Goal: Transaction & Acquisition: Purchase product/service

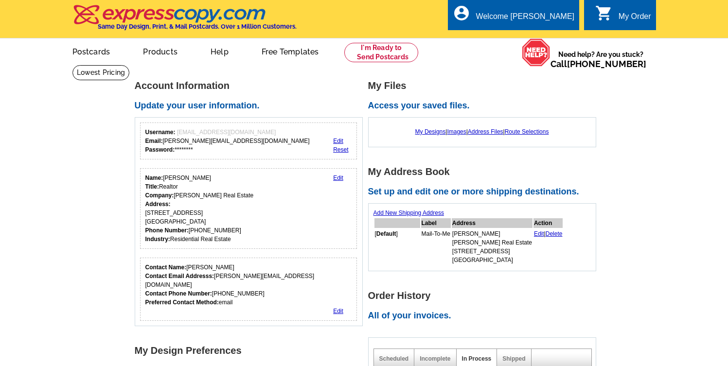
click at [91, 52] on link "Postcards" at bounding box center [91, 50] width 69 height 23
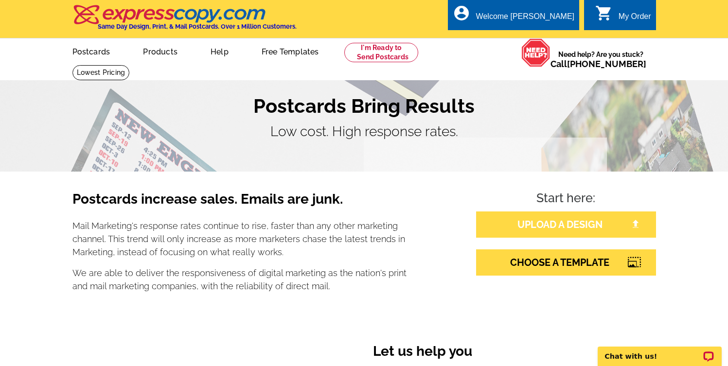
click at [540, 230] on link "UPLOAD A DESIGN" at bounding box center [566, 225] width 180 height 26
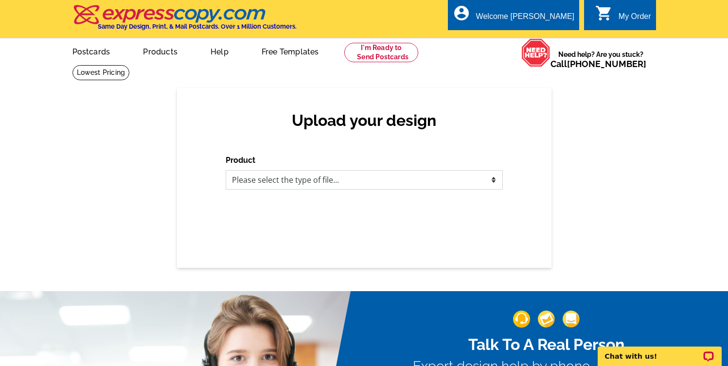
click at [301, 179] on select "Please select the type of file... Postcards Business Cards Letters and flyers G…" at bounding box center [364, 179] width 277 height 19
select select "1"
click at [226, 170] on select "Please select the type of file... Postcards Business Cards Letters and flyers G…" at bounding box center [364, 179] width 277 height 19
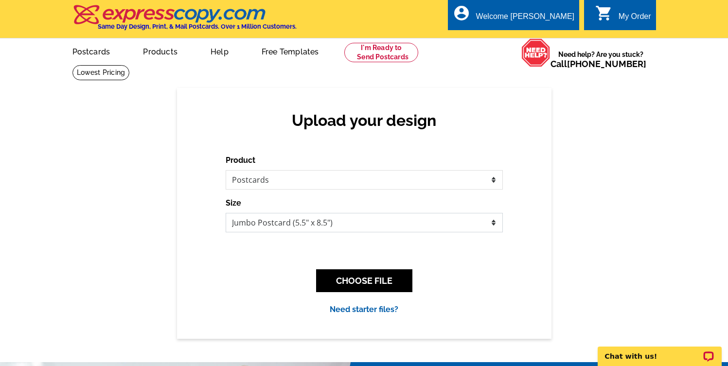
click at [285, 220] on select "Jumbo Postcard (5.5" x 8.5") Regular Postcard (4.25" x 5.6") Panoramic Postcard…" at bounding box center [364, 222] width 277 height 19
select select "1"
click at [226, 213] on select "Jumbo Postcard (5.5" x 8.5") Regular Postcard (4.25" x 5.6") Panoramic Postcard…" at bounding box center [364, 222] width 277 height 19
click at [342, 280] on button "CHOOSE FILE" at bounding box center [364, 280] width 96 height 23
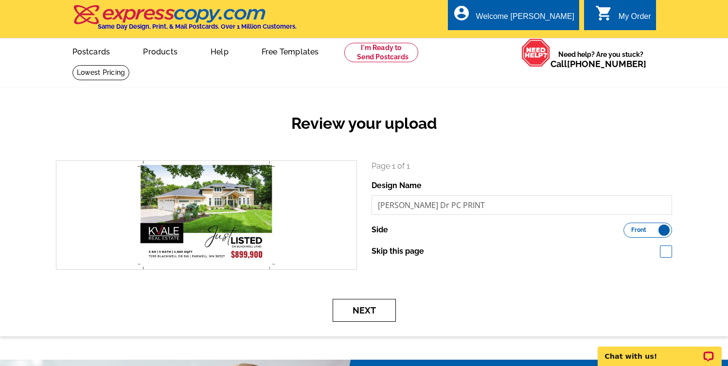
click at [359, 307] on button "Next" at bounding box center [364, 310] width 63 height 23
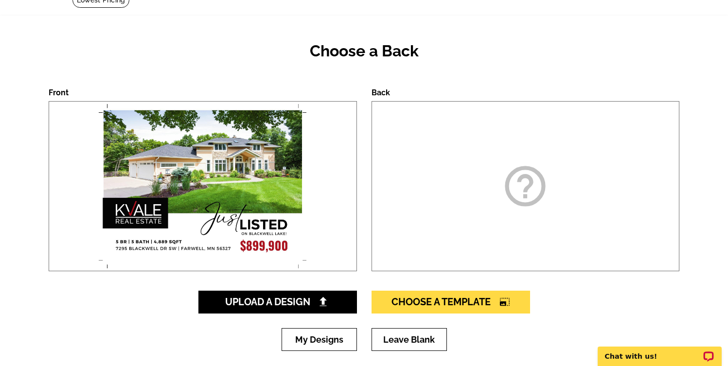
scroll to position [168, 0]
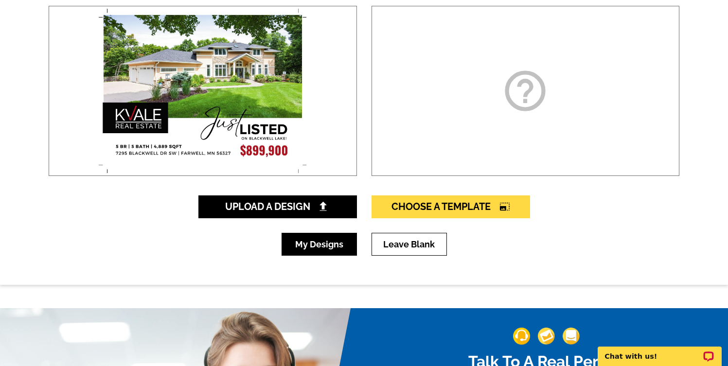
click at [338, 243] on link "My Designs" at bounding box center [319, 244] width 75 height 23
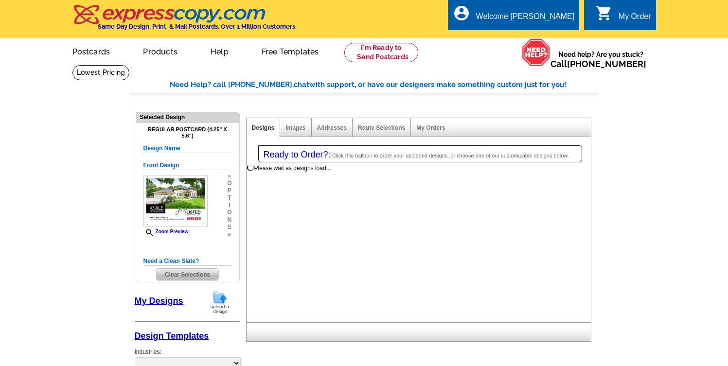
select select "1"
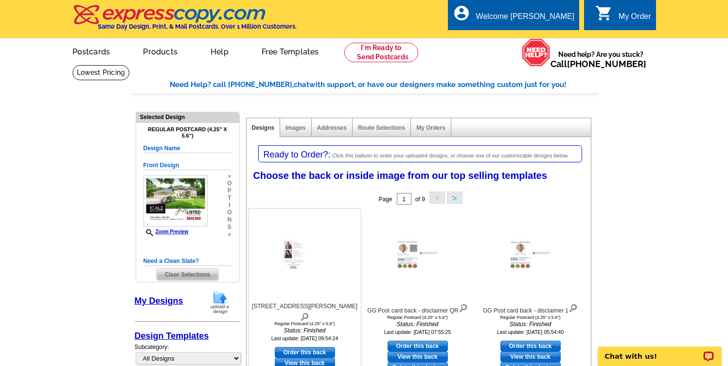
click at [313, 347] on link "Order this back" at bounding box center [305, 352] width 60 height 11
select select "front"
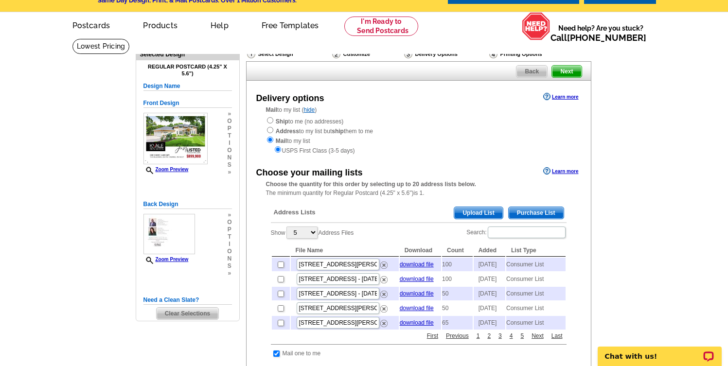
scroll to position [26, 0]
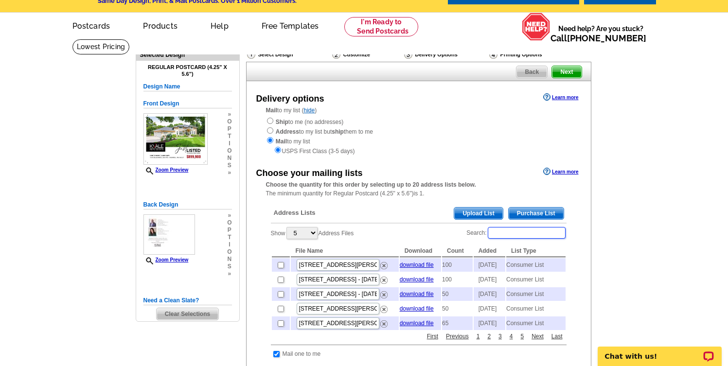
click at [511, 234] on input "Search:" at bounding box center [527, 233] width 78 height 12
click at [533, 213] on span "Purchase List" at bounding box center [536, 214] width 55 height 12
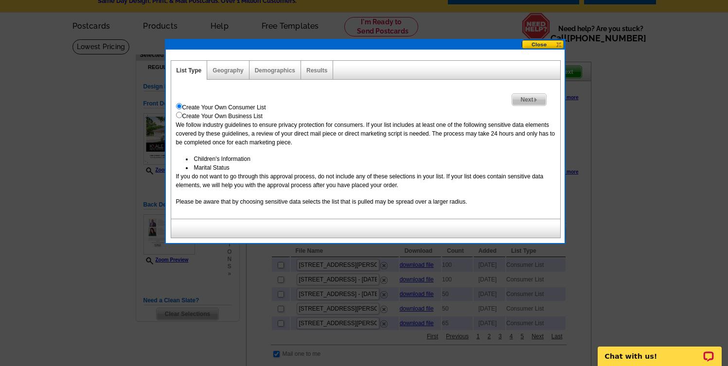
click at [520, 99] on span "Next" at bounding box center [529, 100] width 34 height 12
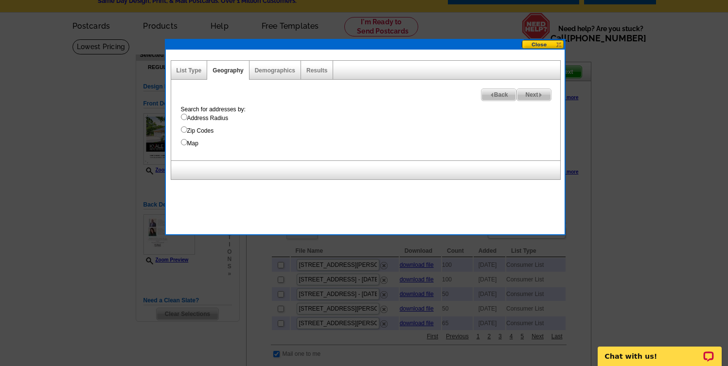
click at [183, 142] on input "Map" at bounding box center [184, 142] width 6 height 6
radio input "true"
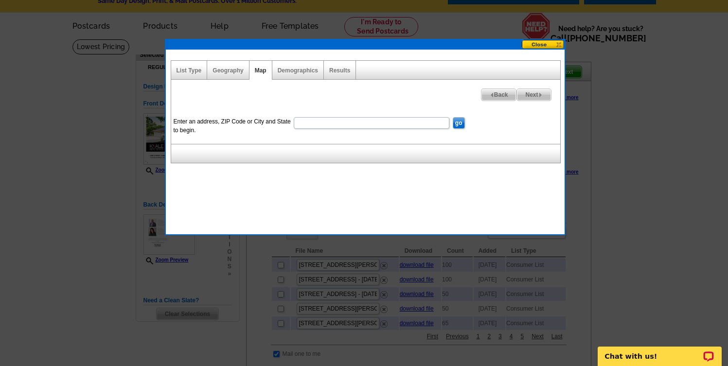
click at [307, 124] on input "Enter an address, ZIP Code or City and State to begin." at bounding box center [372, 123] width 156 height 12
type input "7295 Blackwell Dr SW Farwell, MN 56327"
click at [458, 122] on input "go" at bounding box center [459, 123] width 12 height 12
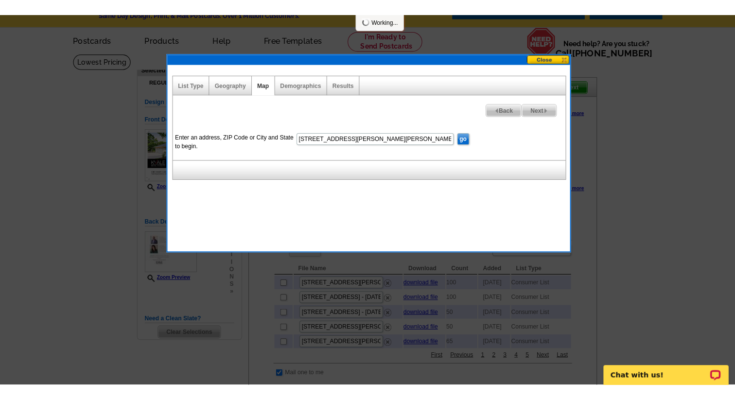
scroll to position [0, 0]
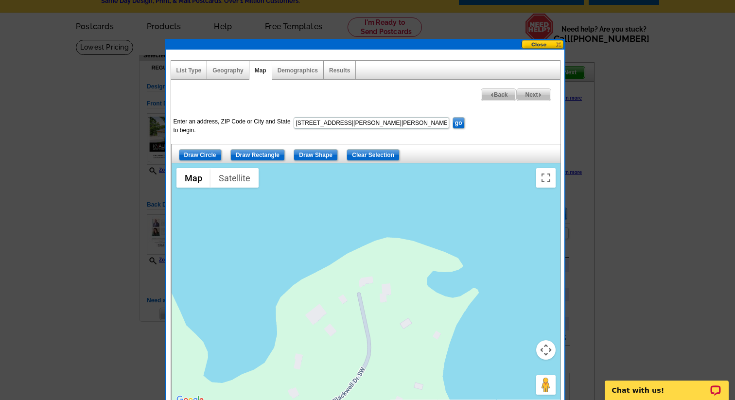
click at [545, 352] on button "Map camera controls" at bounding box center [546, 349] width 19 height 19
click at [522, 366] on button "Zoom out" at bounding box center [521, 374] width 19 height 19
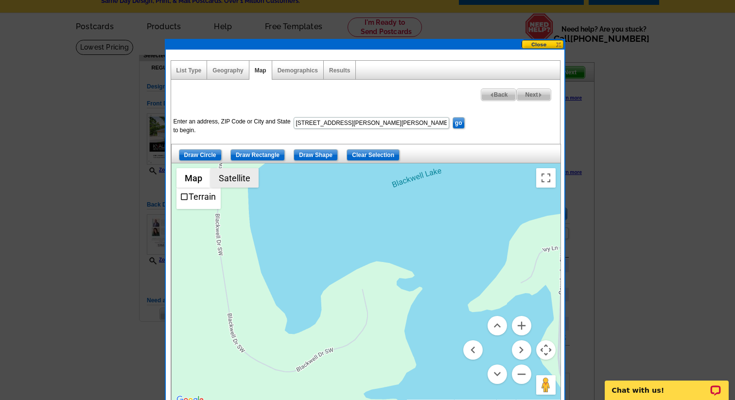
click at [231, 184] on button "Satellite" at bounding box center [235, 177] width 48 height 19
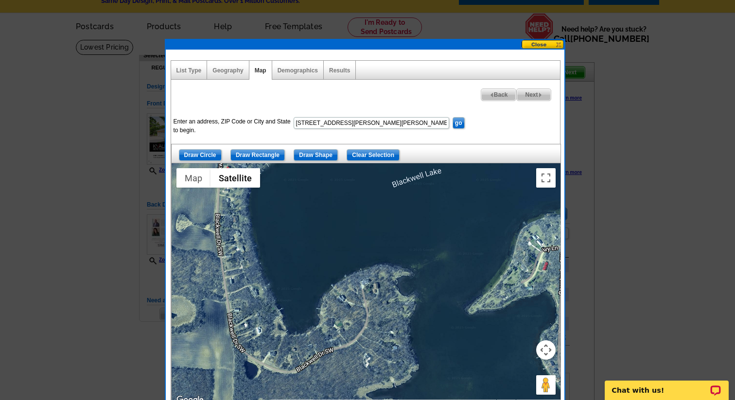
click at [547, 353] on button "Map camera controls" at bounding box center [546, 349] width 19 height 19
click at [521, 366] on button "Zoom out" at bounding box center [521, 374] width 19 height 19
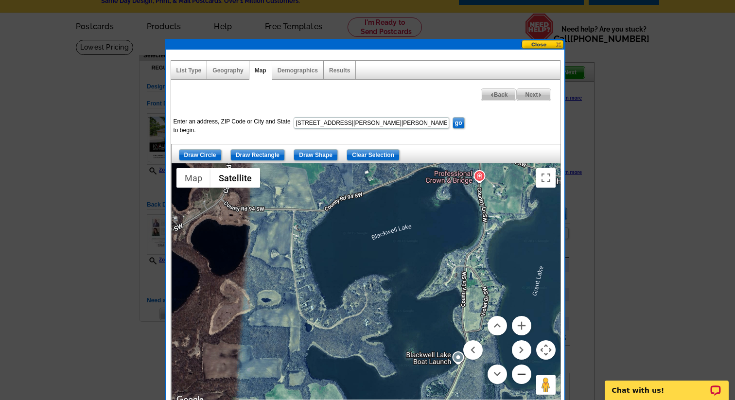
click at [520, 366] on button "Zoom out" at bounding box center [521, 374] width 19 height 19
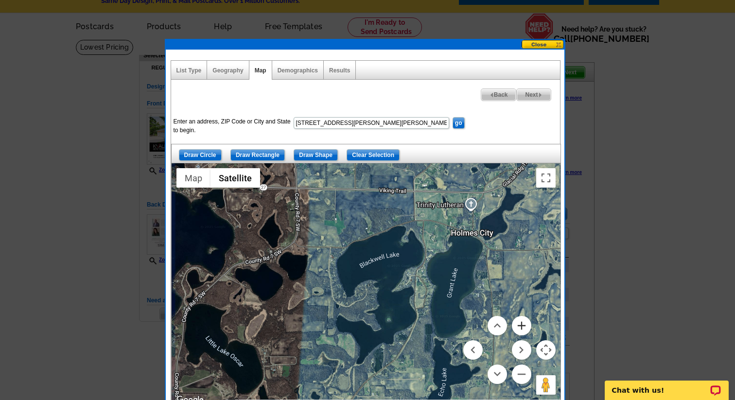
click at [522, 323] on button "Zoom in" at bounding box center [521, 325] width 19 height 19
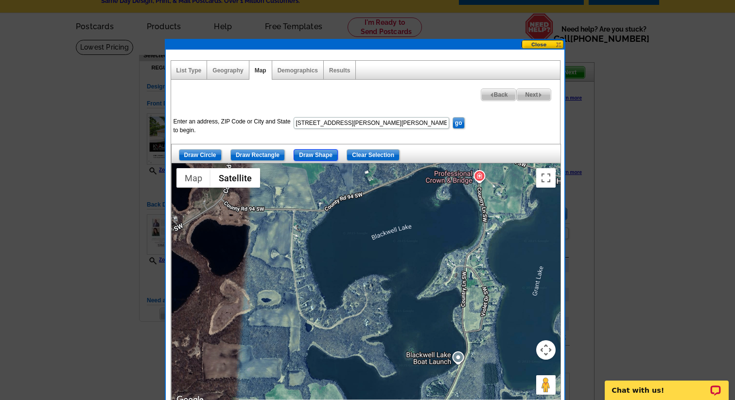
click at [325, 155] on input "Draw Shape" at bounding box center [316, 155] width 44 height 12
click at [372, 286] on div at bounding box center [366, 284] width 389 height 243
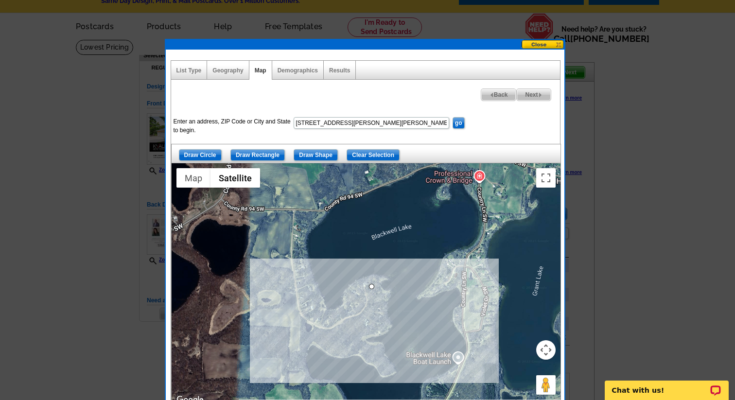
click at [355, 290] on div at bounding box center [366, 284] width 389 height 243
click at [349, 307] on div at bounding box center [366, 284] width 389 height 243
click at [332, 314] on div at bounding box center [366, 284] width 389 height 243
click at [313, 304] on div at bounding box center [366, 284] width 389 height 243
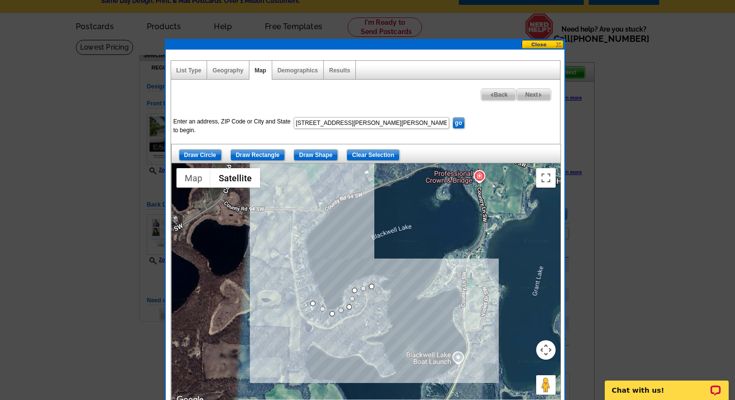
click at [297, 246] on div at bounding box center [366, 284] width 389 height 243
click at [304, 224] on div at bounding box center [366, 284] width 389 height 243
click at [349, 186] on div at bounding box center [366, 284] width 389 height 243
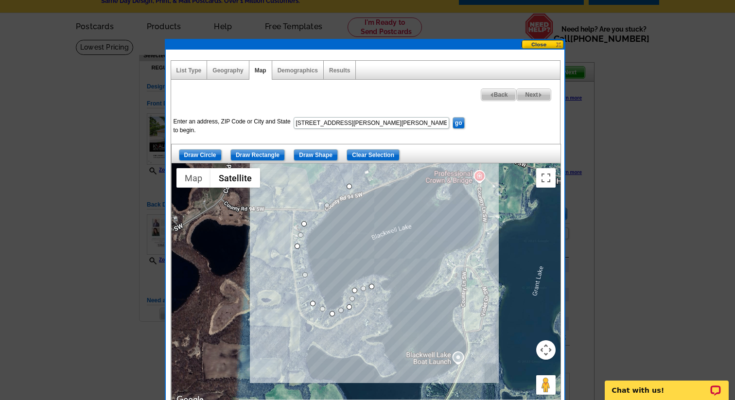
click at [411, 168] on div at bounding box center [366, 284] width 389 height 243
click at [452, 165] on div at bounding box center [366, 284] width 389 height 243
click at [484, 202] on div at bounding box center [366, 284] width 389 height 243
click at [490, 239] on div at bounding box center [366, 284] width 389 height 243
click at [458, 261] on div at bounding box center [366, 284] width 389 height 243
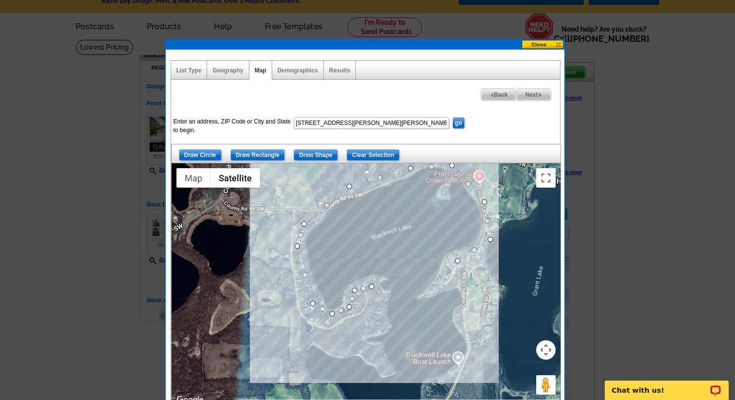
click at [447, 282] on div at bounding box center [366, 284] width 389 height 243
click at [468, 288] on div at bounding box center [366, 284] width 389 height 243
click at [464, 330] on div at bounding box center [366, 284] width 389 height 243
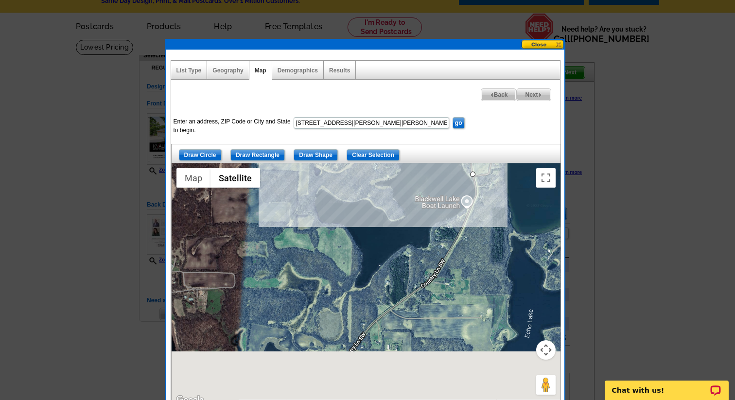
drag, startPoint x: 470, startPoint y: 370, endPoint x: 479, endPoint y: 211, distance: 159.3
click at [479, 211] on div at bounding box center [366, 284] width 389 height 243
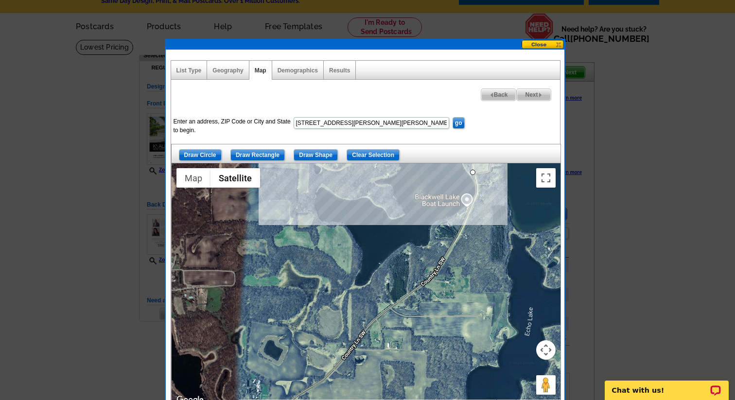
click at [484, 195] on div at bounding box center [366, 284] width 389 height 243
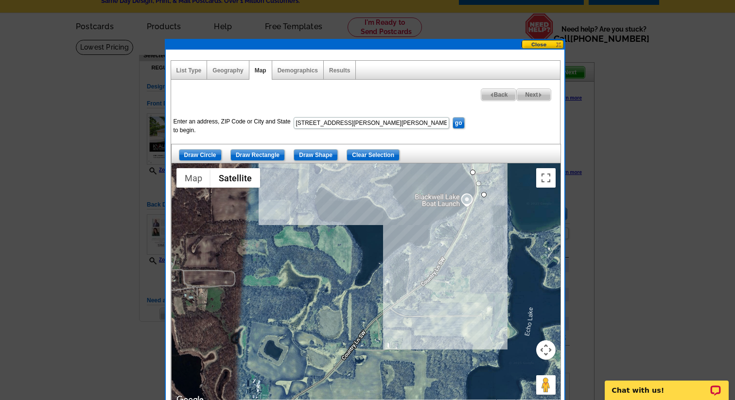
click at [455, 225] on div at bounding box center [366, 284] width 389 height 243
click at [432, 252] on div at bounding box center [366, 284] width 389 height 243
click at [404, 259] on div at bounding box center [366, 284] width 389 height 243
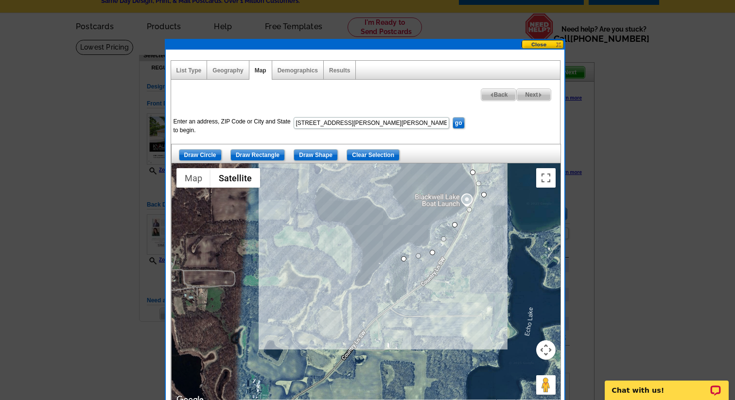
click at [365, 297] on div at bounding box center [366, 284] width 389 height 243
click at [347, 289] on div at bounding box center [366, 284] width 389 height 243
click at [350, 266] on div at bounding box center [366, 284] width 389 height 243
click at [334, 231] on div at bounding box center [366, 284] width 389 height 243
click at [297, 210] on div at bounding box center [366, 284] width 389 height 243
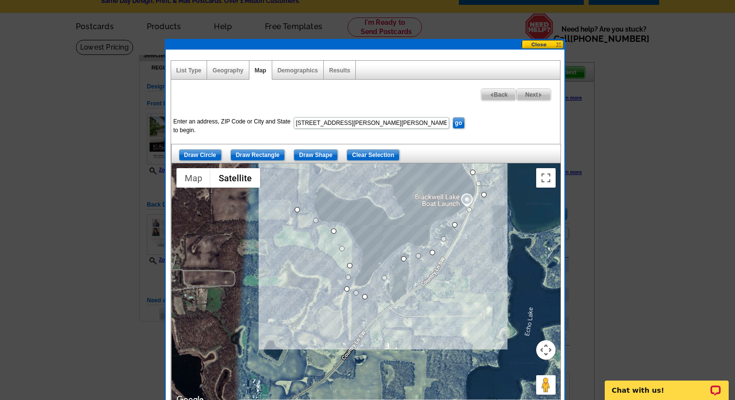
click at [306, 184] on div at bounding box center [366, 284] width 389 height 243
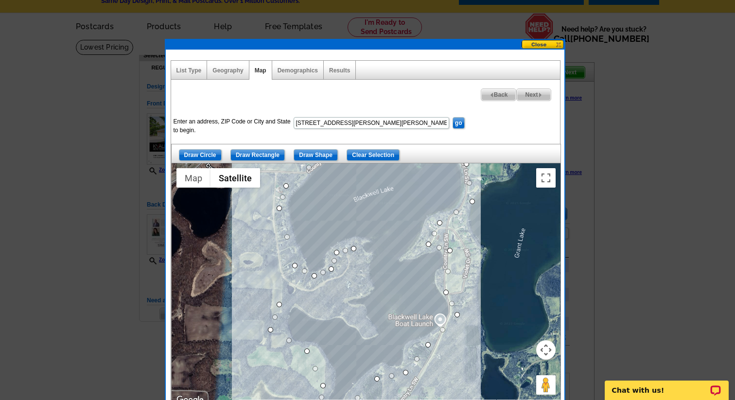
drag, startPoint x: 322, startPoint y: 179, endPoint x: 294, endPoint y: 301, distance: 125.8
click at [294, 301] on div at bounding box center [366, 284] width 389 height 243
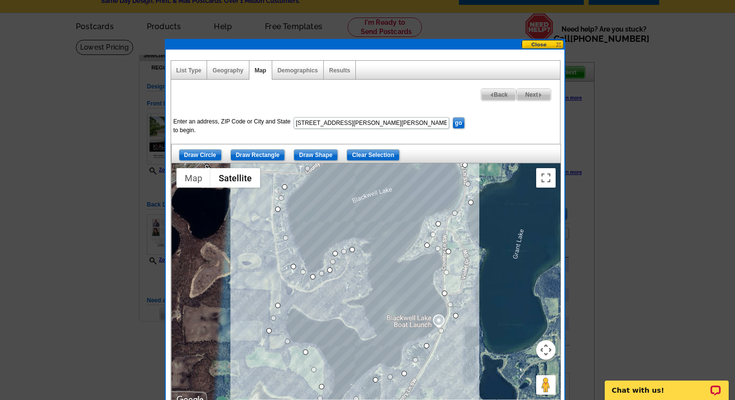
click at [347, 282] on div at bounding box center [366, 284] width 389 height 243
click at [352, 251] on div at bounding box center [366, 284] width 389 height 243
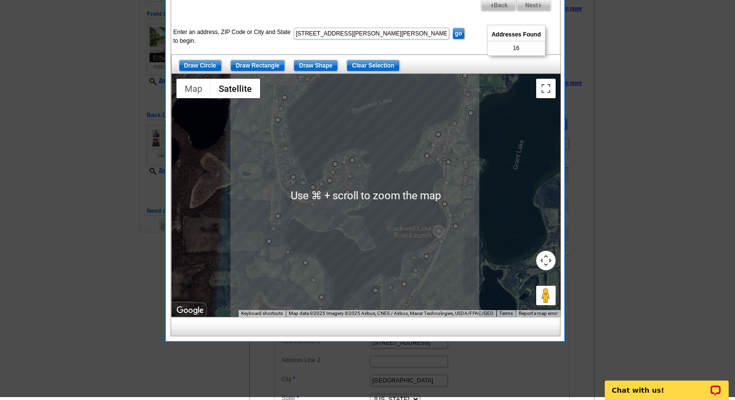
scroll to position [104, 0]
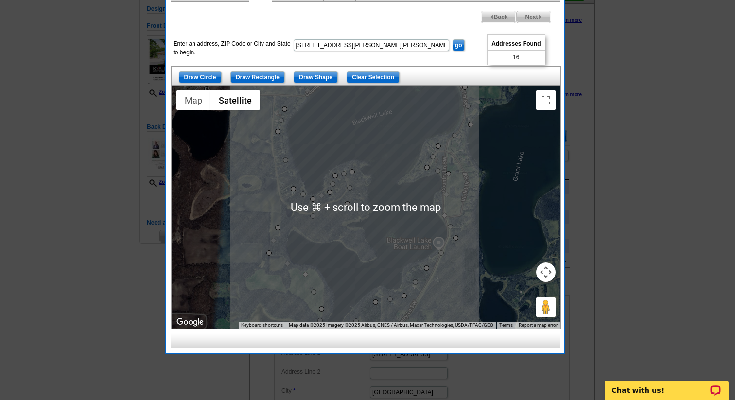
click at [546, 269] on button "Map camera controls" at bounding box center [546, 272] width 19 height 19
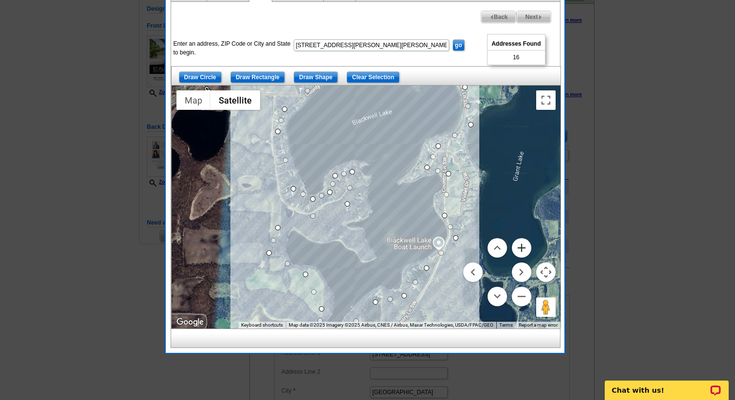
click at [519, 247] on button "Zoom in" at bounding box center [521, 247] width 19 height 19
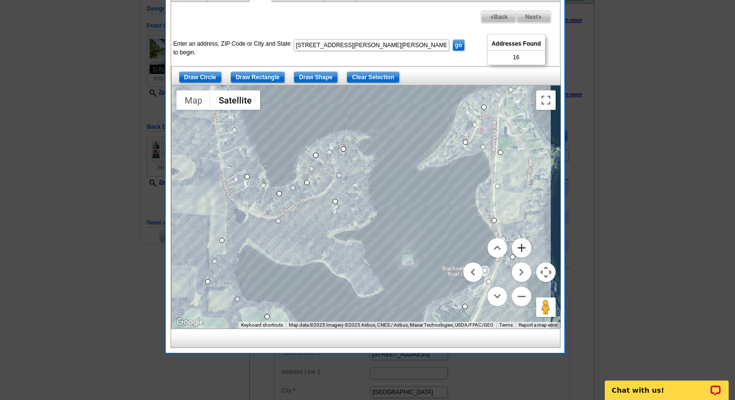
click at [519, 247] on button "Zoom in" at bounding box center [521, 247] width 19 height 19
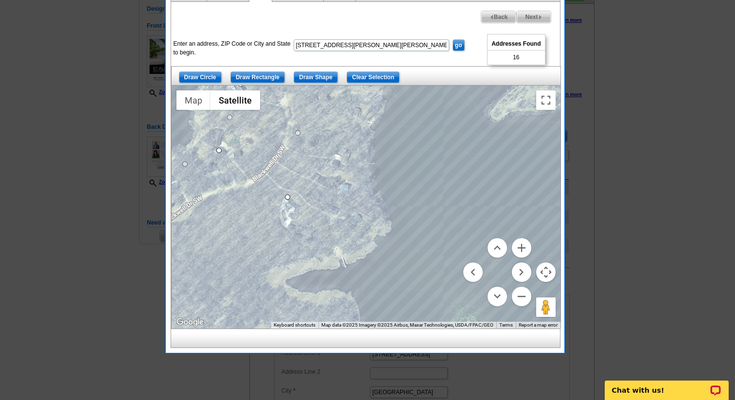
drag, startPoint x: 453, startPoint y: 159, endPoint x: 335, endPoint y: 283, distance: 171.3
click at [336, 282] on div at bounding box center [366, 207] width 389 height 243
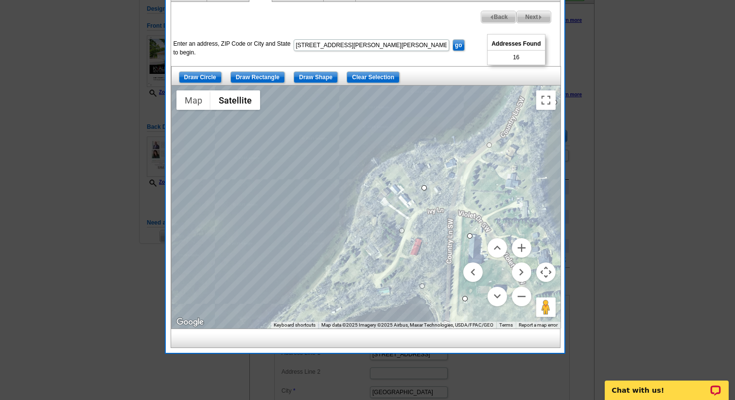
drag, startPoint x: 379, startPoint y: 272, endPoint x: 472, endPoint y: 233, distance: 100.7
drag, startPoint x: 425, startPoint y: 187, endPoint x: 491, endPoint y: 184, distance: 66.2
drag, startPoint x: 488, startPoint y: 183, endPoint x: 530, endPoint y: 186, distance: 42.5
click at [522, 301] on button "Zoom out" at bounding box center [521, 296] width 19 height 19
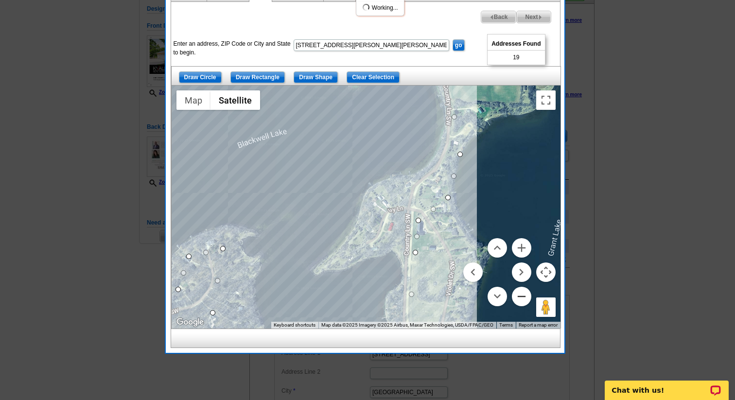
click at [522, 301] on button "Zoom out" at bounding box center [521, 296] width 19 height 19
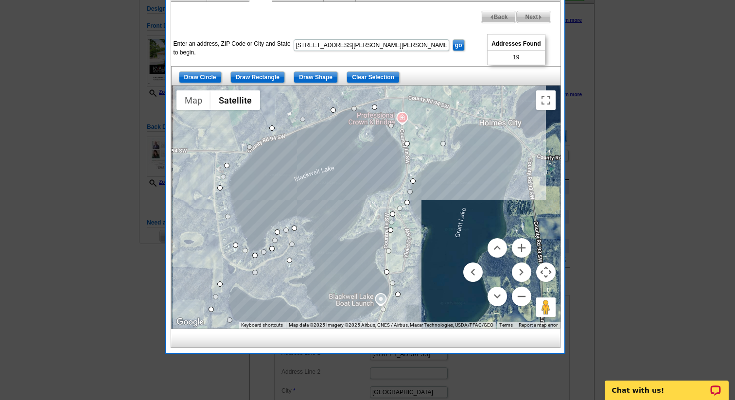
drag, startPoint x: 411, startPoint y: 161, endPoint x: 445, endPoint y: 141, distance: 40.4
drag, startPoint x: 406, startPoint y: 141, endPoint x: 406, endPoint y: 109, distance: 31.6
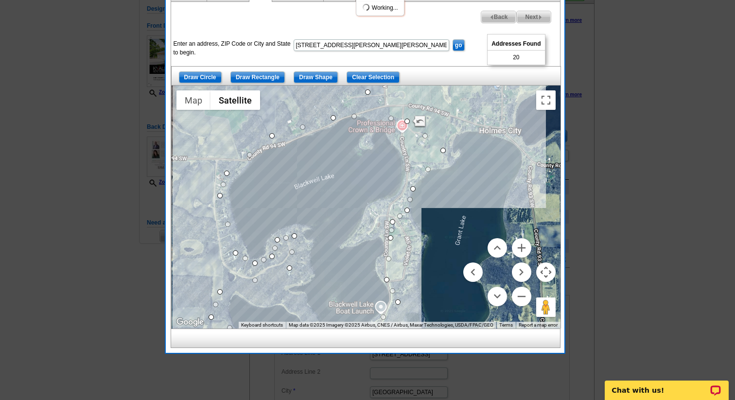
drag, startPoint x: 375, startPoint y: 106, endPoint x: 368, endPoint y: 90, distance: 17.4
drag, startPoint x: 333, startPoint y: 117, endPoint x: 309, endPoint y: 108, distance: 25.4
drag, startPoint x: 270, startPoint y: 135, endPoint x: 249, endPoint y: 134, distance: 21.9
drag, startPoint x: 240, startPoint y: 154, endPoint x: 215, endPoint y: 154, distance: 24.8
drag, startPoint x: 226, startPoint y: 172, endPoint x: 210, endPoint y: 177, distance: 16.9
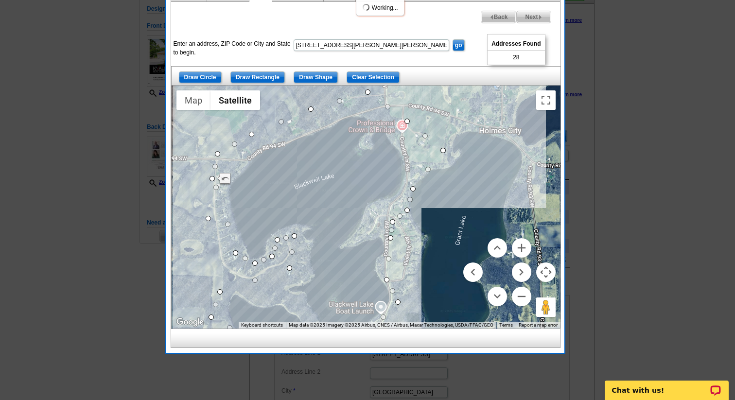
drag, startPoint x: 219, startPoint y: 195, endPoint x: 205, endPoint y: 220, distance: 29.0
drag, startPoint x: 234, startPoint y: 252, endPoint x: 221, endPoint y: 277, distance: 27.8
drag, startPoint x: 254, startPoint y: 264, endPoint x: 241, endPoint y: 283, distance: 22.4
click at [366, 207] on div at bounding box center [560, 207] width 389 height 0
drag, startPoint x: 272, startPoint y: 259, endPoint x: 275, endPoint y: 270, distance: 11.7
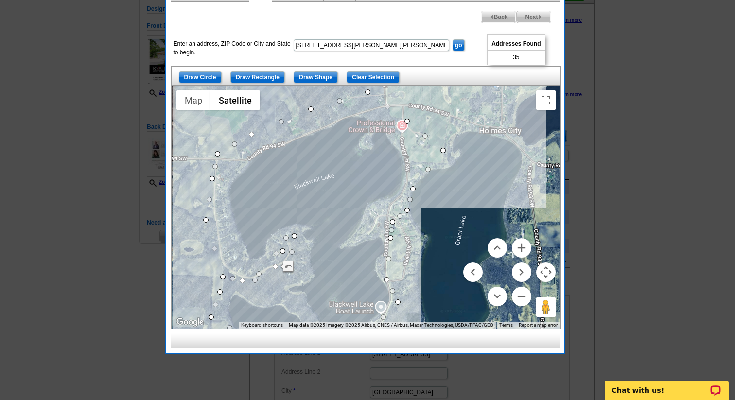
drag, startPoint x: 279, startPoint y: 239, endPoint x: 284, endPoint y: 251, distance: 13.3
drag, startPoint x: 294, startPoint y: 237, endPoint x: 285, endPoint y: 259, distance: 23.6
drag, startPoint x: 283, startPoint y: 252, endPoint x: 282, endPoint y: 265, distance: 12.7
click at [526, 249] on button "Zoom in" at bounding box center [521, 247] width 19 height 19
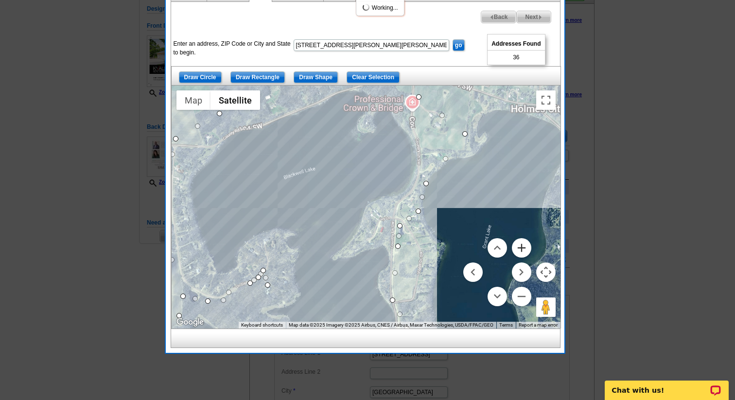
click at [526, 249] on button "Zoom in" at bounding box center [521, 247] width 19 height 19
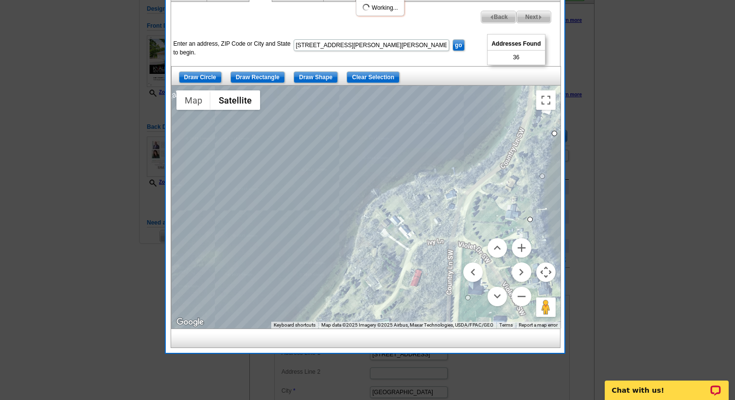
drag, startPoint x: 340, startPoint y: 247, endPoint x: 483, endPoint y: 147, distance: 174.1
click at [482, 147] on div at bounding box center [366, 207] width 389 height 243
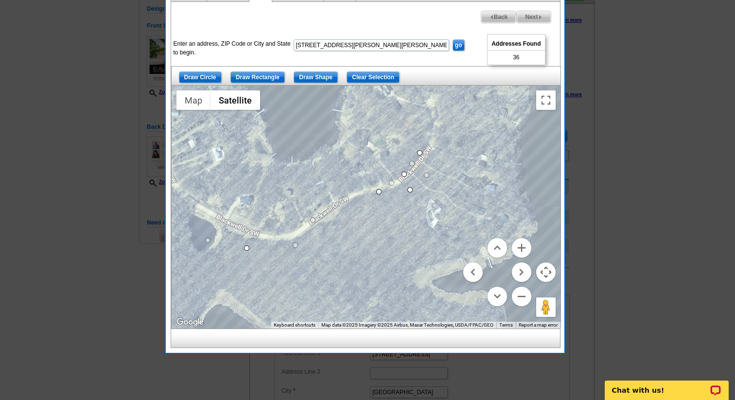
drag, startPoint x: 432, startPoint y: 197, endPoint x: 407, endPoint y: 188, distance: 26.1
click at [523, 297] on button "Zoom out" at bounding box center [521, 296] width 19 height 19
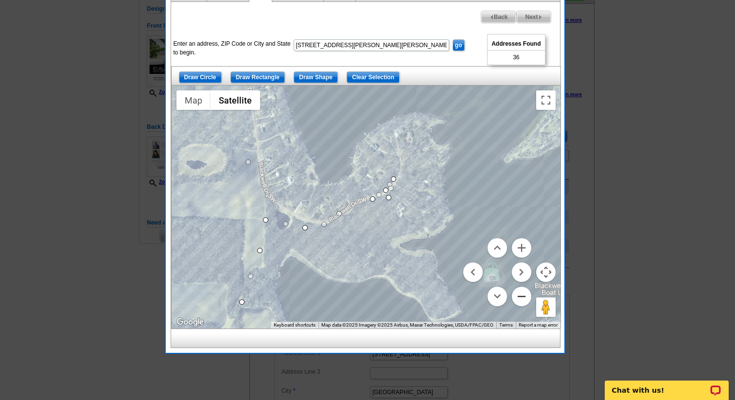
click at [523, 297] on button "Zoom out" at bounding box center [521, 296] width 19 height 19
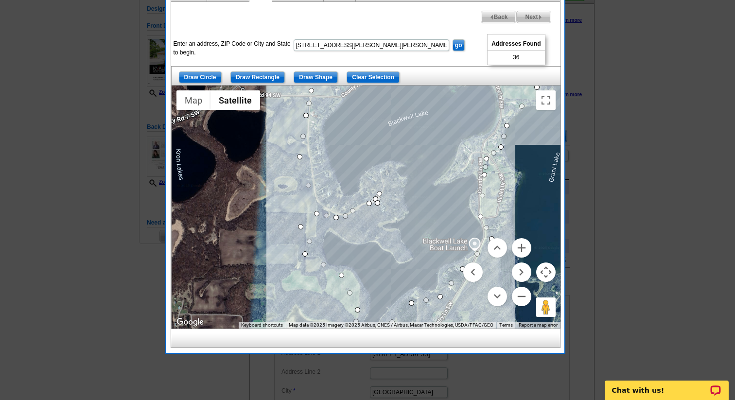
drag, startPoint x: 313, startPoint y: 228, endPoint x: 299, endPoint y: 226, distance: 14.8
drag, startPoint x: 340, startPoint y: 277, endPoint x: 334, endPoint y: 294, distance: 18.6
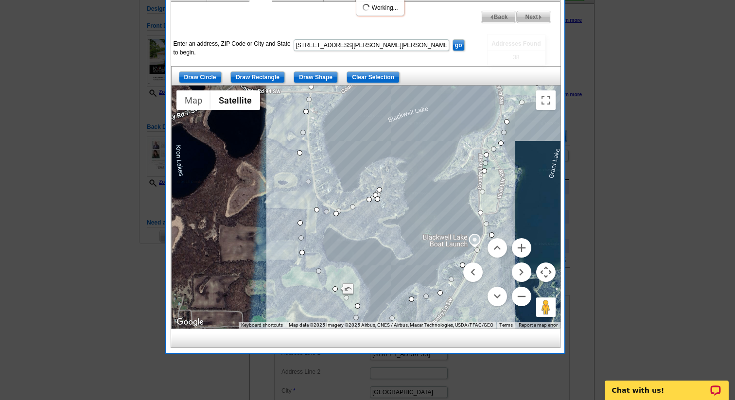
drag, startPoint x: 363, startPoint y: 286, endPoint x: 328, endPoint y: 205, distance: 88.7
click at [328, 205] on div at bounding box center [366, 207] width 389 height 243
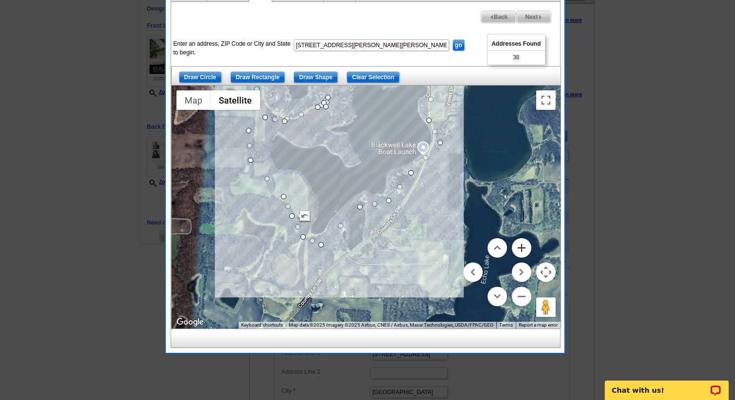
click at [520, 247] on button "Zoom in" at bounding box center [521, 247] width 19 height 19
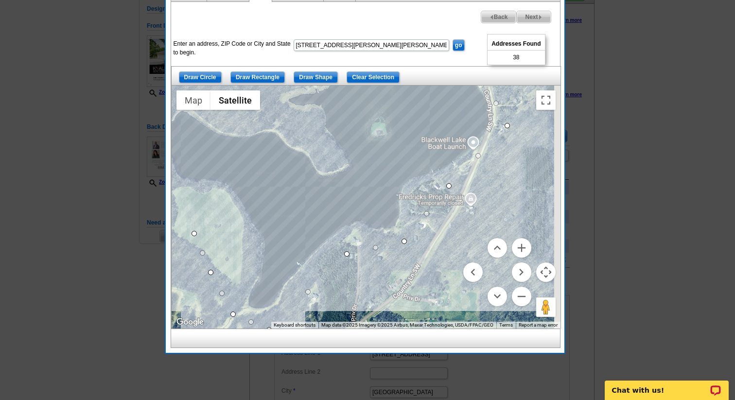
drag, startPoint x: 399, startPoint y: 203, endPoint x: 314, endPoint y: 233, distance: 90.1
click at [314, 233] on div at bounding box center [366, 207] width 389 height 243
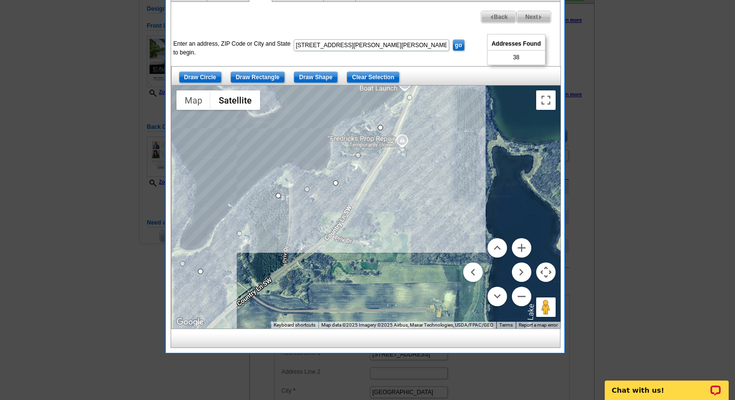
drag, startPoint x: 221, startPoint y: 263, endPoint x: 241, endPoint y: 221, distance: 46.8
click at [241, 221] on div at bounding box center [366, 207] width 389 height 243
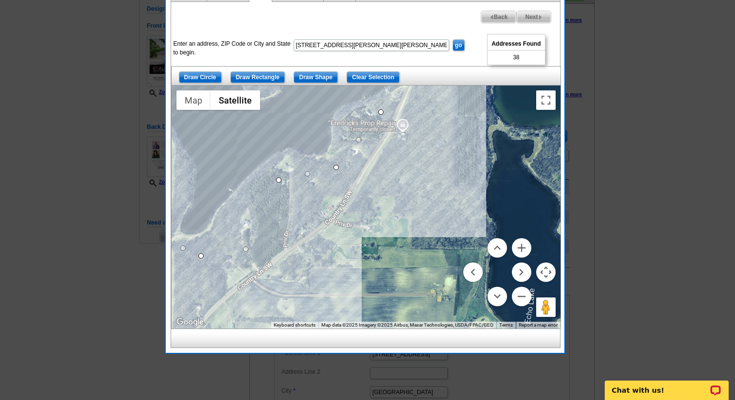
drag, startPoint x: 242, startPoint y: 219, endPoint x: 251, endPoint y: 252, distance: 33.9
drag, startPoint x: 279, startPoint y: 182, endPoint x: 310, endPoint y: 206, distance: 39.5
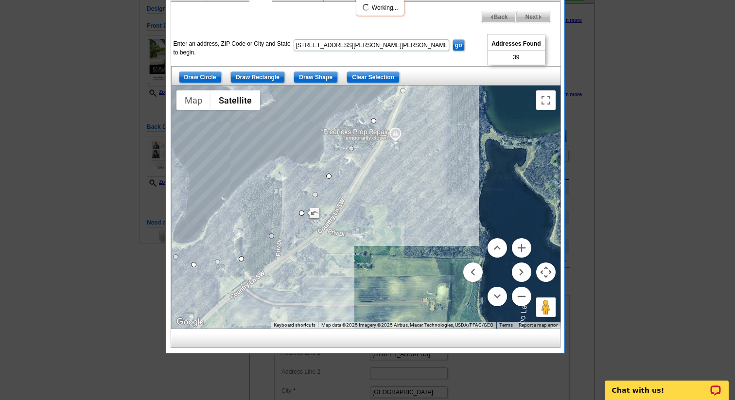
drag, startPoint x: 382, startPoint y: 159, endPoint x: 372, endPoint y: 169, distance: 14.8
click at [372, 169] on div at bounding box center [366, 207] width 389 height 243
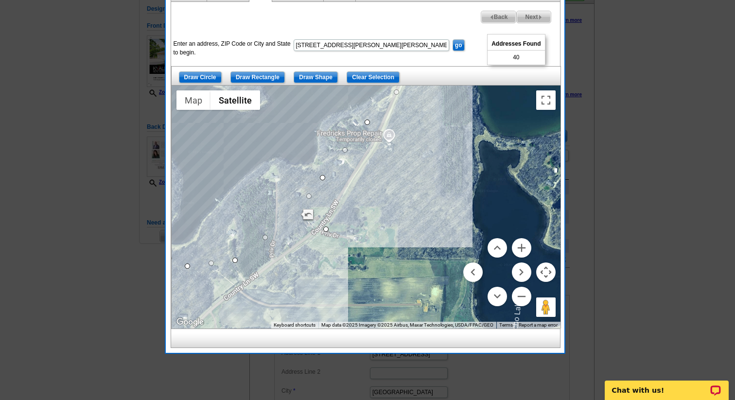
drag, startPoint x: 296, startPoint y: 215, endPoint x: 327, endPoint y: 230, distance: 34.8
drag, startPoint x: 323, startPoint y: 178, endPoint x: 367, endPoint y: 163, distance: 45.7
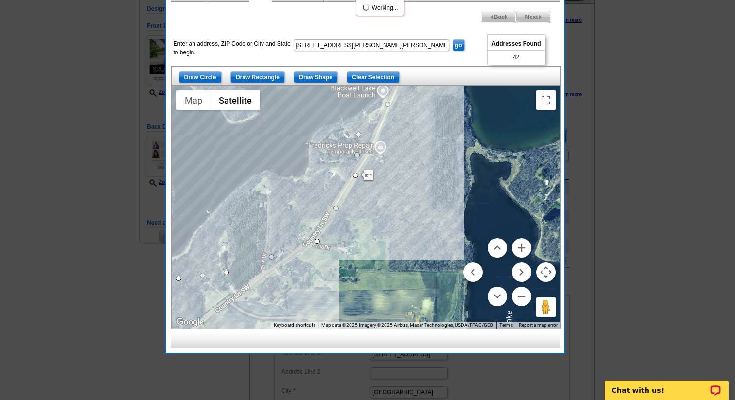
drag, startPoint x: 346, startPoint y: 201, endPoint x: 294, endPoint y: 248, distance: 69.9
click at [296, 246] on div at bounding box center [366, 207] width 389 height 243
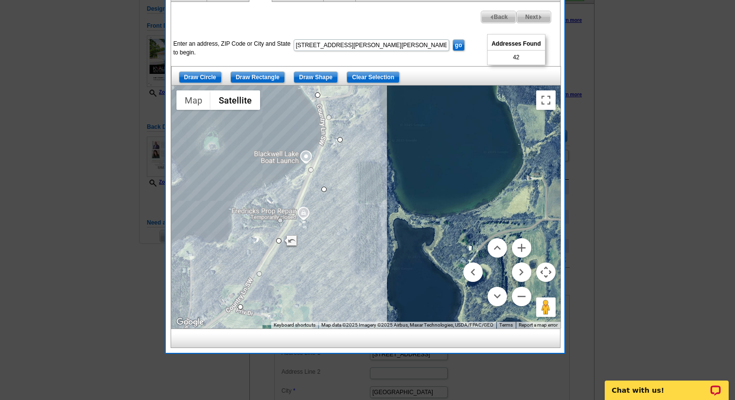
drag, startPoint x: 280, startPoint y: 199, endPoint x: 325, endPoint y: 187, distance: 46.2
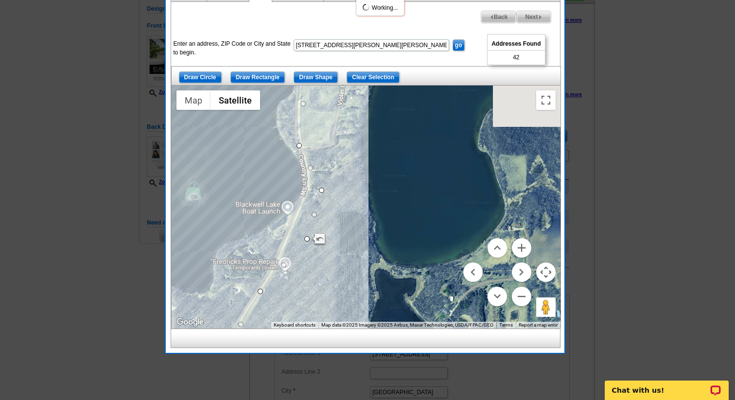
drag, startPoint x: 347, startPoint y: 136, endPoint x: 295, endPoint y: 250, distance: 125.2
click at [295, 250] on div at bounding box center [366, 207] width 389 height 243
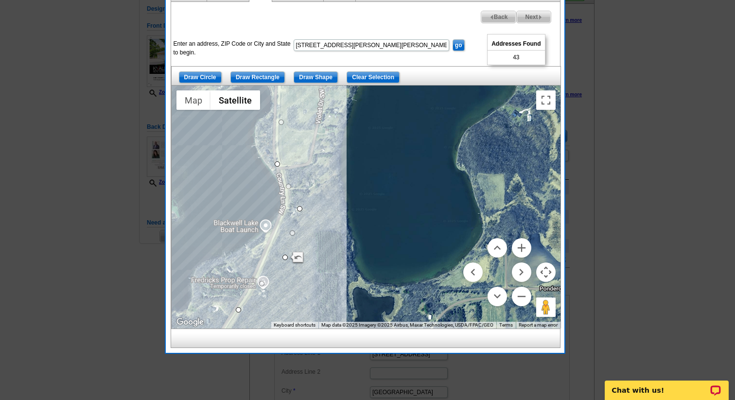
drag, startPoint x: 290, startPoint y: 252, endPoint x: 284, endPoint y: 266, distance: 15.0
click at [284, 266] on div at bounding box center [366, 207] width 389 height 243
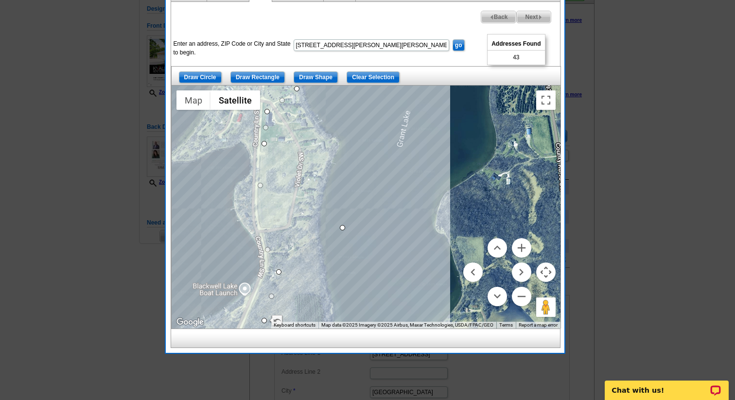
drag, startPoint x: 257, startPoint y: 226, endPoint x: 352, endPoint y: 227, distance: 94.9
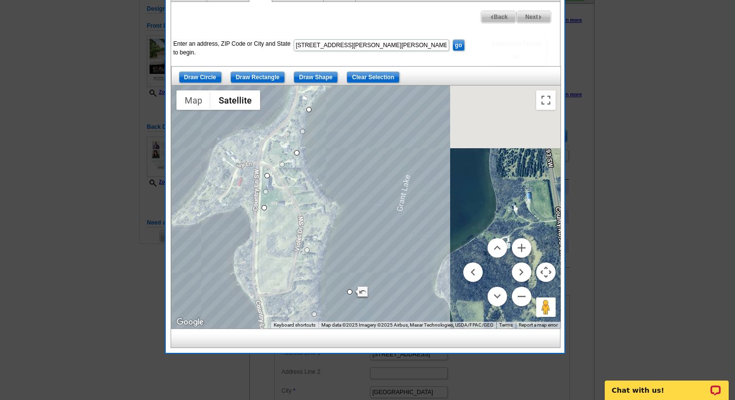
drag, startPoint x: 327, startPoint y: 138, endPoint x: 327, endPoint y: 206, distance: 67.6
click at [327, 207] on div at bounding box center [366, 207] width 389 height 243
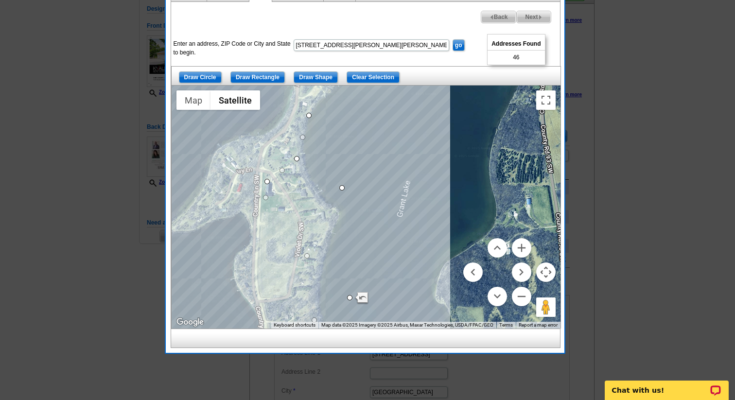
drag, startPoint x: 264, startPoint y: 211, endPoint x: 342, endPoint y: 184, distance: 82.3
drag, startPoint x: 268, startPoint y: 180, endPoint x: 322, endPoint y: 163, distance: 56.3
drag, startPoint x: 297, startPoint y: 158, endPoint x: 306, endPoint y: 150, distance: 12.5
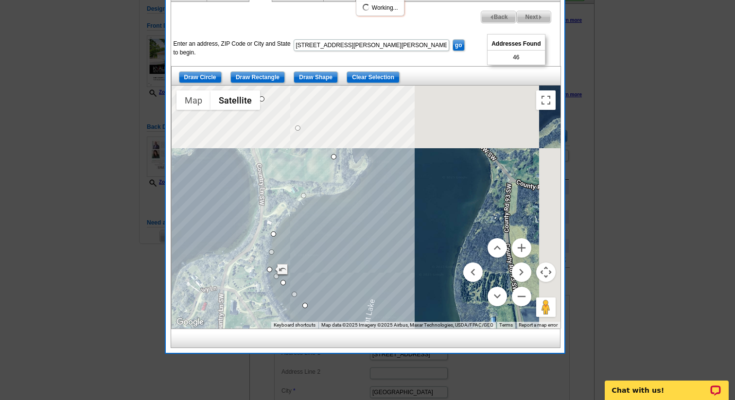
drag, startPoint x: 330, startPoint y: 124, endPoint x: 294, endPoint y: 243, distance: 124.5
click at [294, 243] on div at bounding box center [366, 207] width 389 height 243
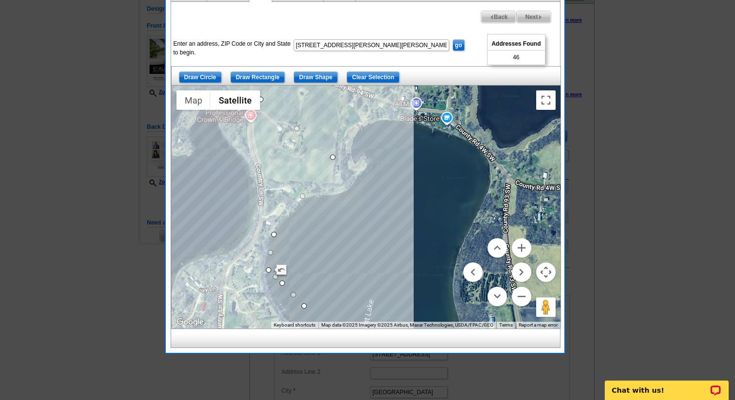
drag, startPoint x: 272, startPoint y: 232, endPoint x: 282, endPoint y: 233, distance: 9.8
drag, startPoint x: 308, startPoint y: 195, endPoint x: 379, endPoint y: 197, distance: 71.1
drag, startPoint x: 332, startPoint y: 158, endPoint x: 379, endPoint y: 107, distance: 69.2
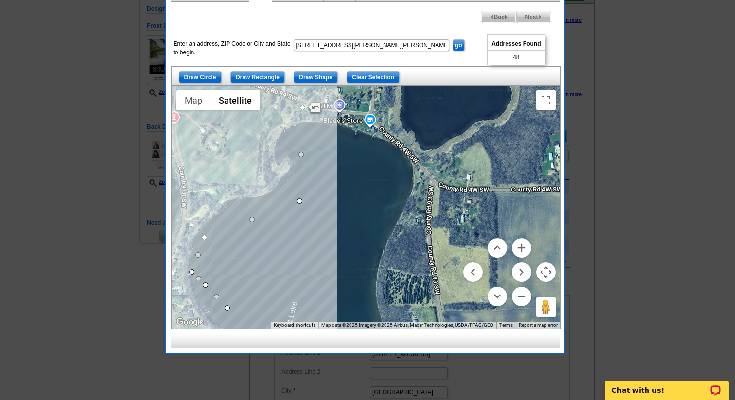
drag, startPoint x: 405, startPoint y: 164, endPoint x: 318, endPoint y: 165, distance: 86.6
click at [318, 165] on div at bounding box center [366, 207] width 389 height 243
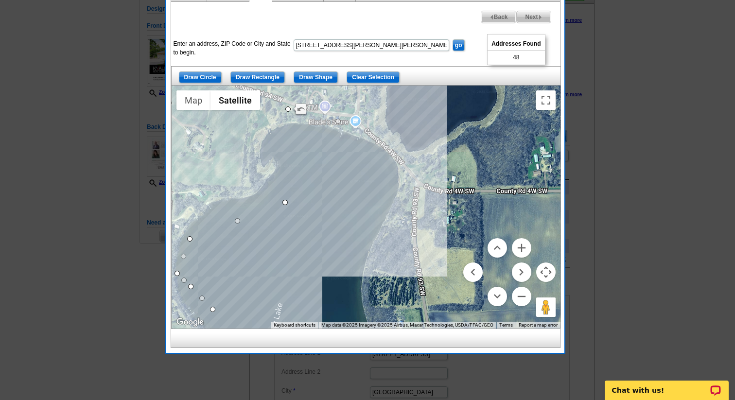
drag, startPoint x: 287, startPoint y: 154, endPoint x: 340, endPoint y: 118, distance: 63.0
drag, startPoint x: 337, startPoint y: 121, endPoint x: 376, endPoint y: 135, distance: 40.8
drag, startPoint x: 330, startPoint y: 168, endPoint x: 388, endPoint y: 172, distance: 58.0
drag, startPoint x: 377, startPoint y: 137, endPoint x: 405, endPoint y: 152, distance: 32.0
drag, startPoint x: 386, startPoint y: 172, endPoint x: 413, endPoint y: 197, distance: 36.8
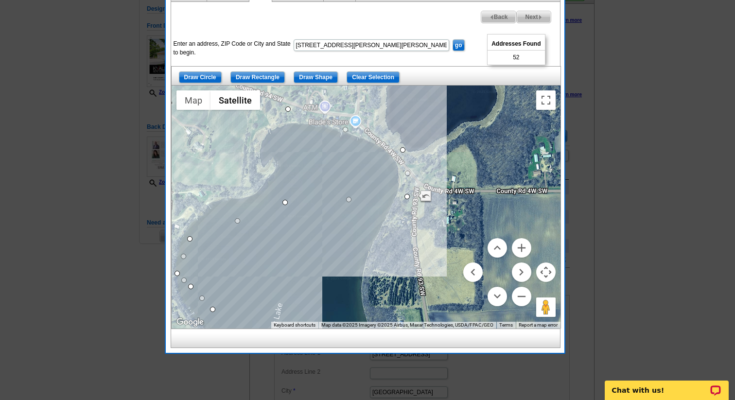
drag, startPoint x: 411, startPoint y: 195, endPoint x: 403, endPoint y: 196, distance: 8.3
click at [528, 17] on span "Next" at bounding box center [534, 17] width 34 height 12
select select
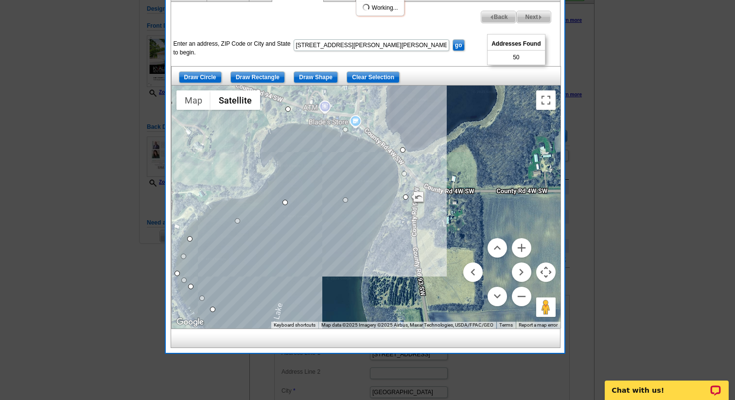
select select
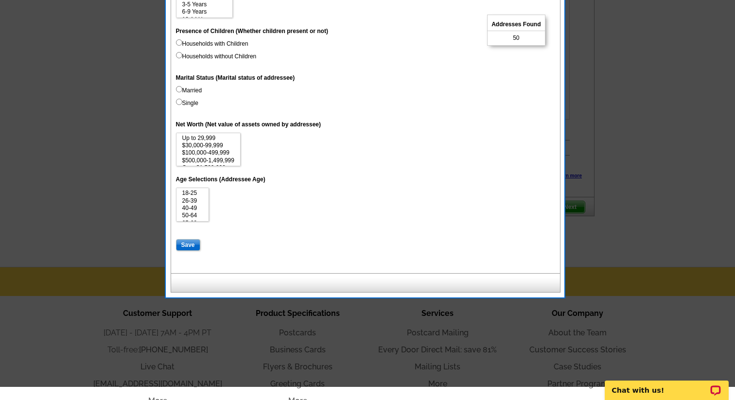
scroll to position [513, 0]
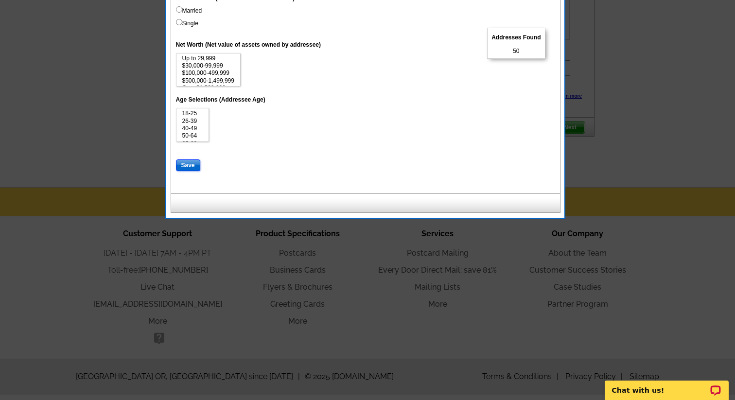
click at [185, 164] on input "Save" at bounding box center [188, 166] width 24 height 12
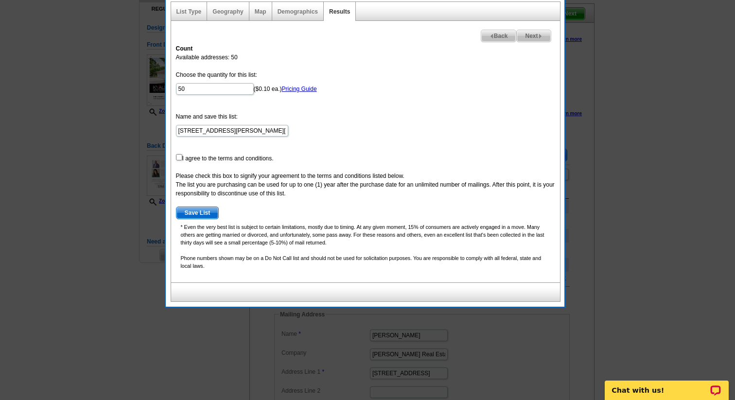
scroll to position [67, 0]
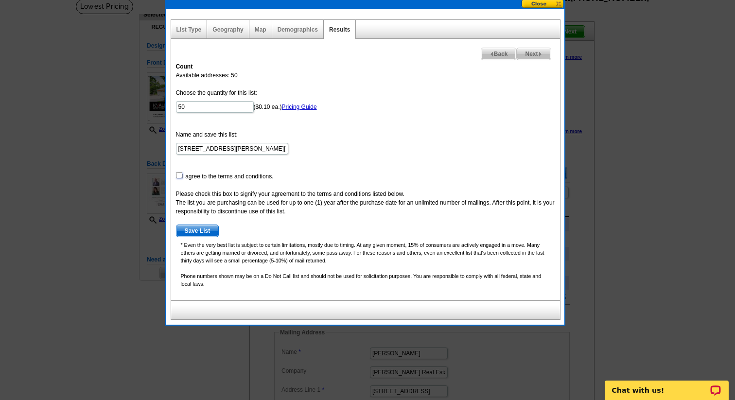
click at [177, 175] on input "checkbox" at bounding box center [179, 175] width 6 height 6
checkbox input "true"
click at [192, 230] on span "Save List" at bounding box center [198, 231] width 42 height 12
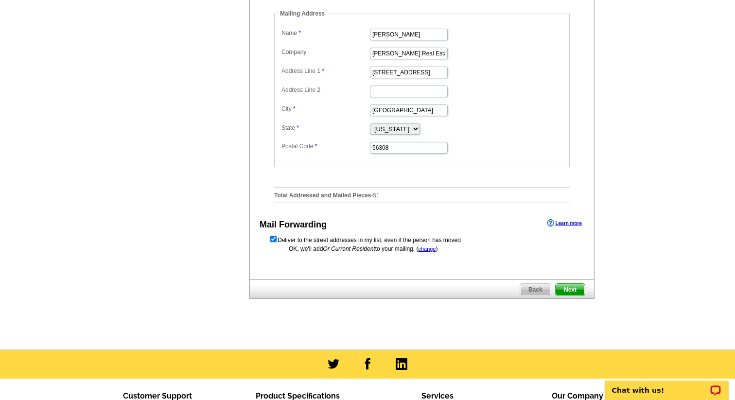
scroll to position [410, 0]
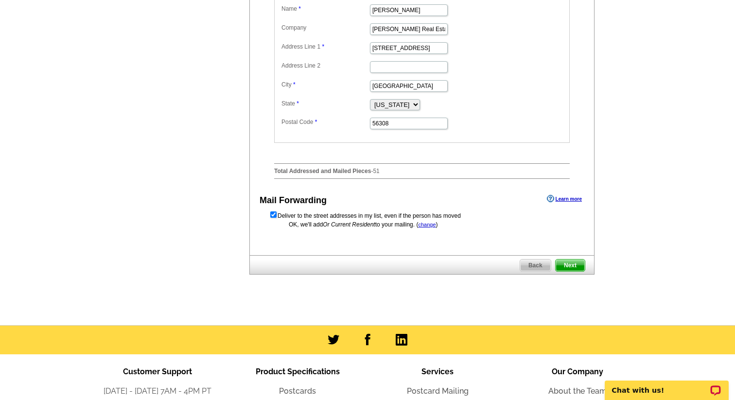
click at [571, 271] on span "Next" at bounding box center [570, 266] width 29 height 12
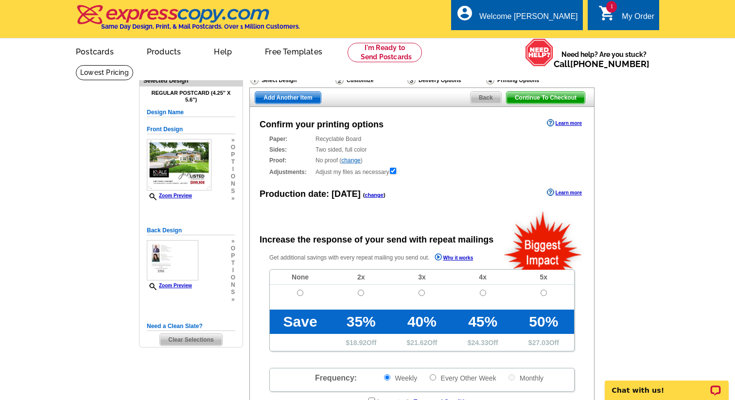
radio input "false"
click at [300, 292] on input "radio" at bounding box center [300, 293] width 6 height 6
radio input "true"
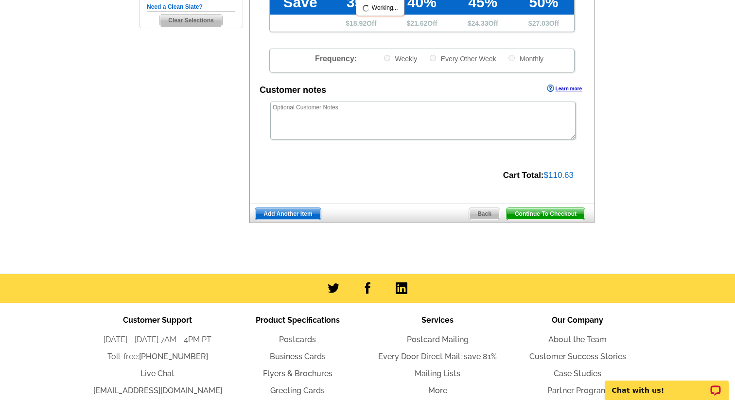
scroll to position [328, 0]
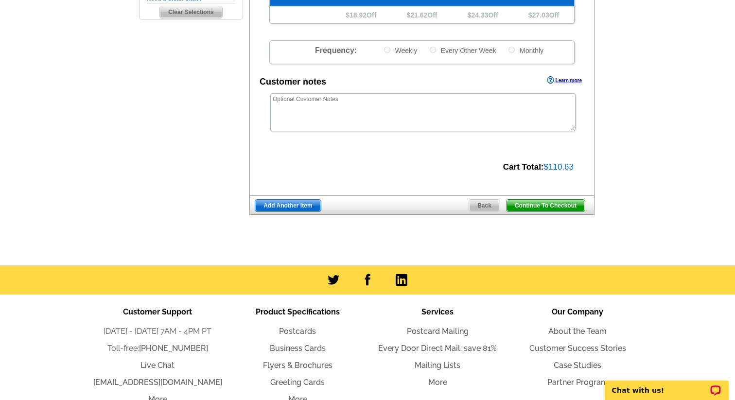
click at [527, 205] on span "Continue To Checkout" at bounding box center [546, 206] width 78 height 12
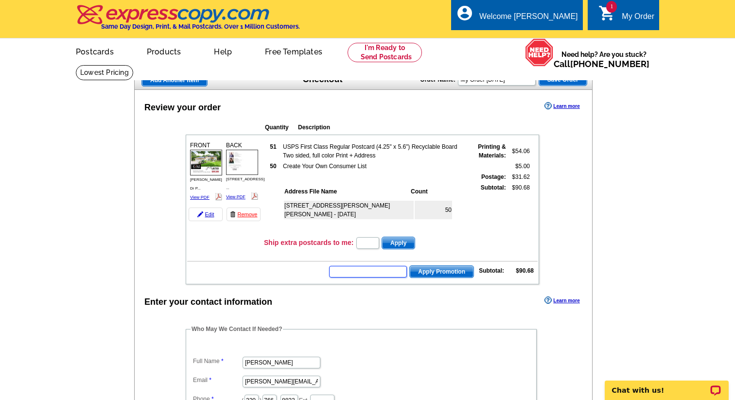
click at [386, 271] on input "text" at bounding box center [368, 272] width 78 height 12
click at [385, 274] on input "text" at bounding box center [368, 272] width 78 height 12
type input "CHAT30"
click at [452, 271] on span "Apply Promotion" at bounding box center [442, 272] width 64 height 12
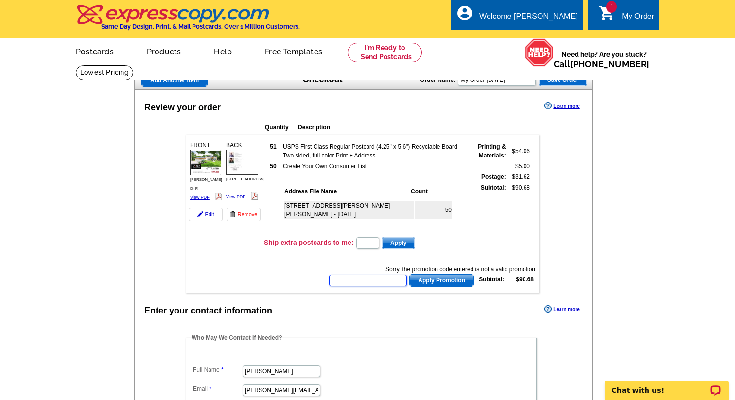
click at [368, 283] on input "text" at bounding box center [368, 281] width 78 height 12
type input "Chat20"
click at [427, 284] on span "Apply Promotion" at bounding box center [442, 281] width 64 height 12
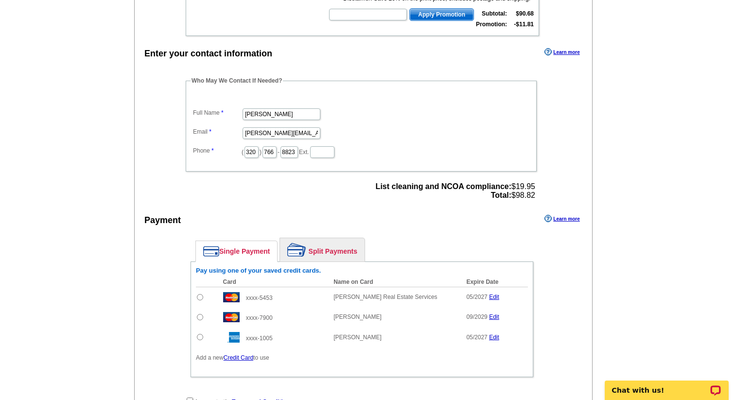
scroll to position [288, 0]
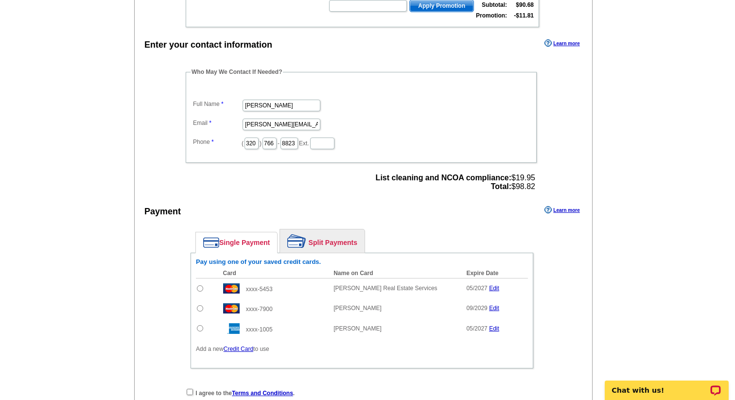
click at [199, 287] on input "radio" at bounding box center [200, 289] width 6 height 6
radio input "true"
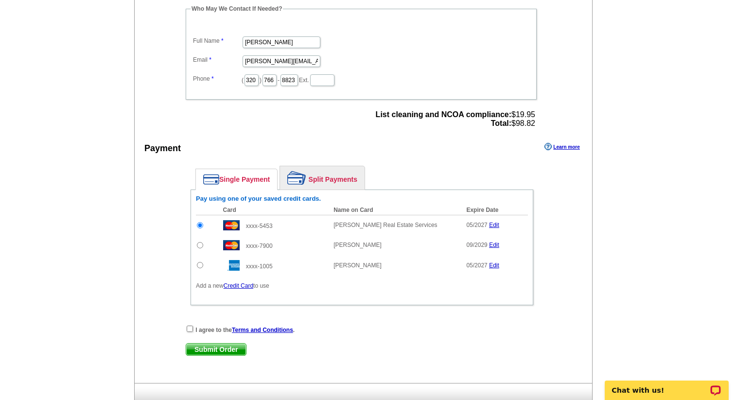
scroll to position [361, 0]
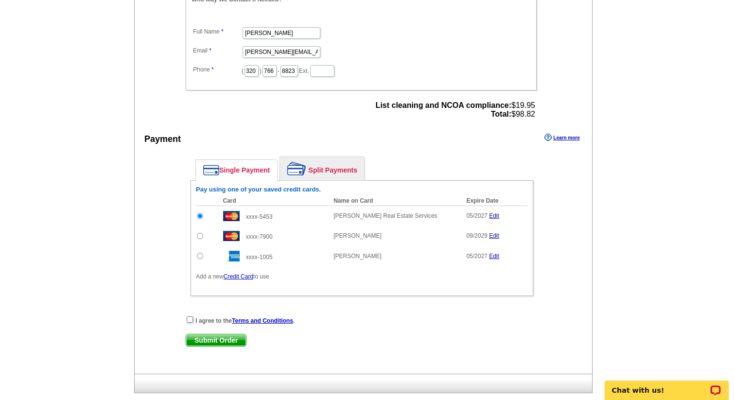
click at [189, 319] on input "checkbox" at bounding box center [190, 320] width 6 height 6
checkbox input "true"
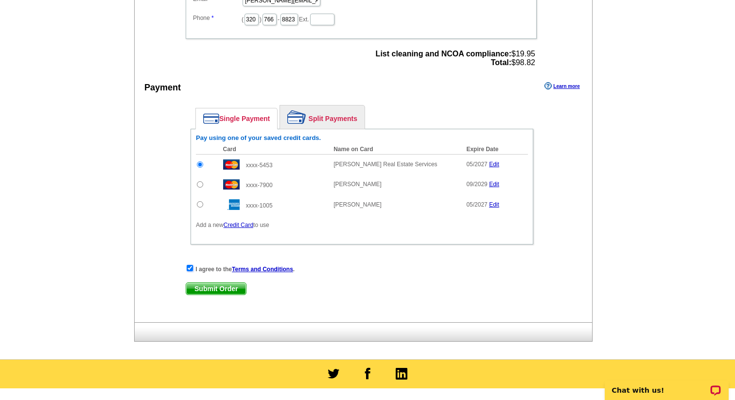
scroll to position [420, 0]
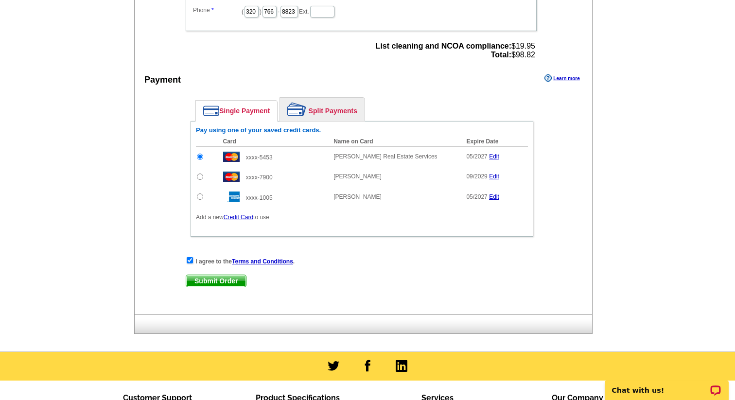
click at [230, 281] on span "Submit Order" at bounding box center [216, 281] width 60 height 12
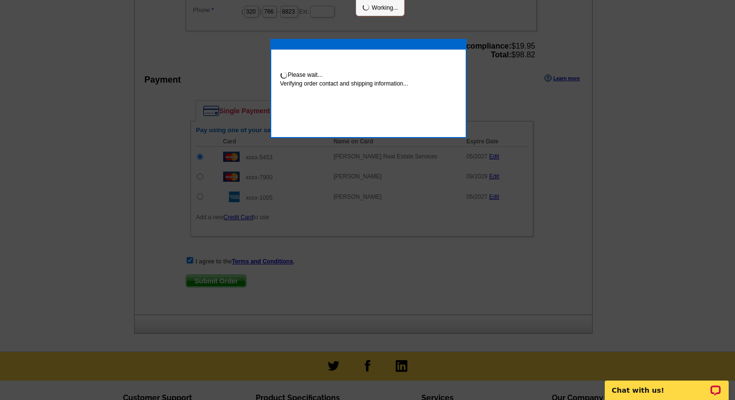
scroll to position [416, 0]
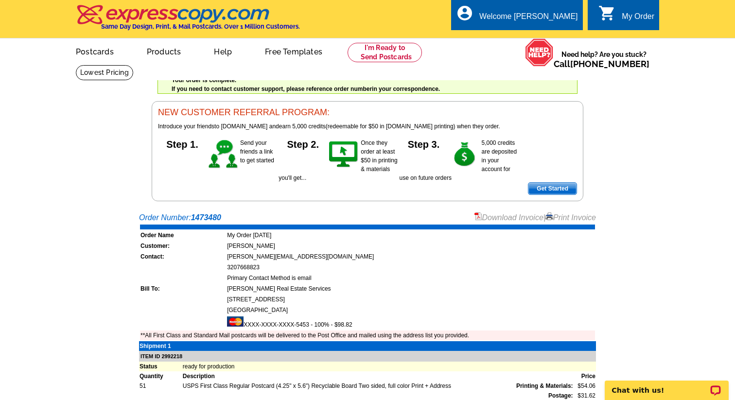
click at [501, 219] on link "Download Invoice" at bounding box center [509, 218] width 69 height 8
